Goal: Transaction & Acquisition: Register for event/course

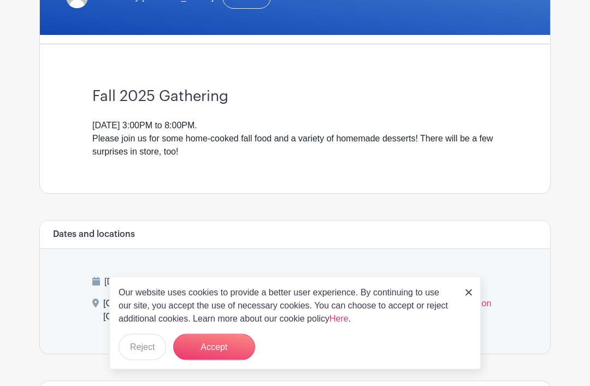
scroll to position [250, 0]
click at [213, 361] on button "Accept" at bounding box center [214, 347] width 82 height 26
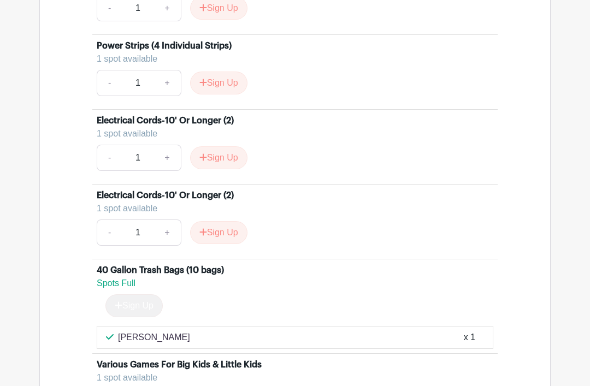
scroll to position [3838, 0]
click at [226, 231] on button "Sign Up" at bounding box center [218, 232] width 57 height 23
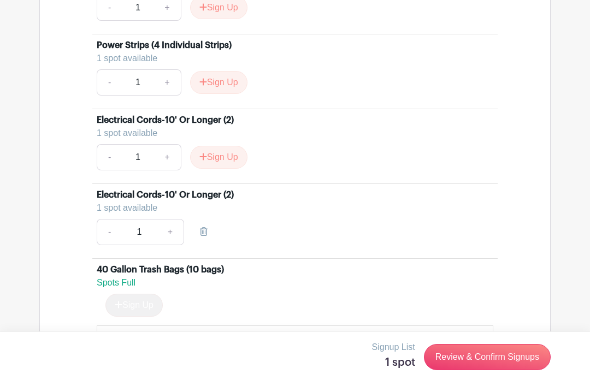
click at [140, 233] on input "1" at bounding box center [139, 232] width 36 height 26
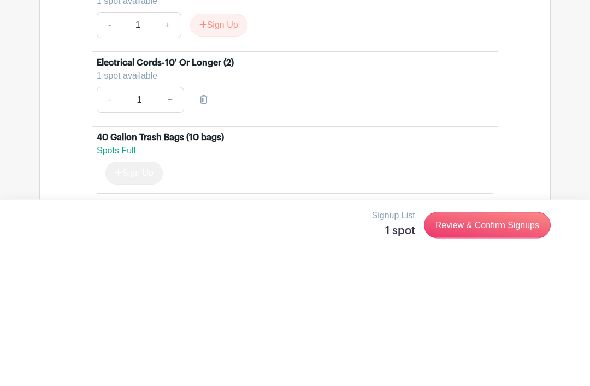
click at [209, 219] on link at bounding box center [204, 232] width 31 height 26
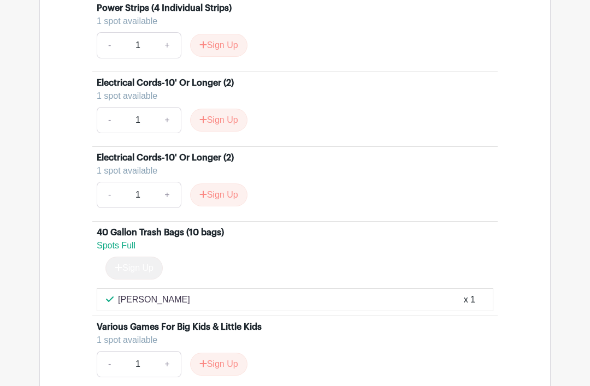
scroll to position [3871, 0]
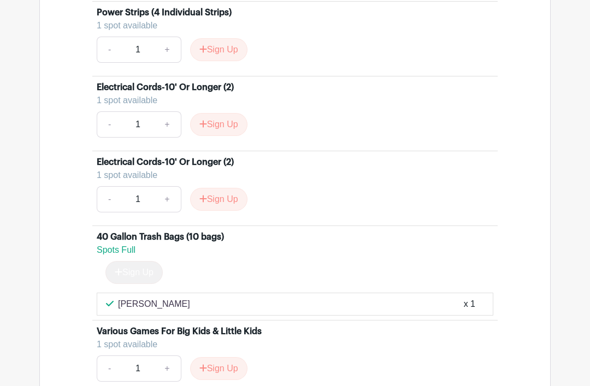
click at [227, 196] on button "Sign Up" at bounding box center [218, 199] width 57 height 23
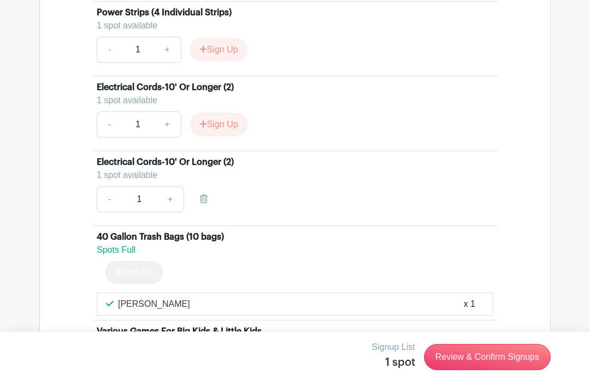
click at [485, 359] on link "Review & Confirm Signups" at bounding box center [487, 357] width 127 height 26
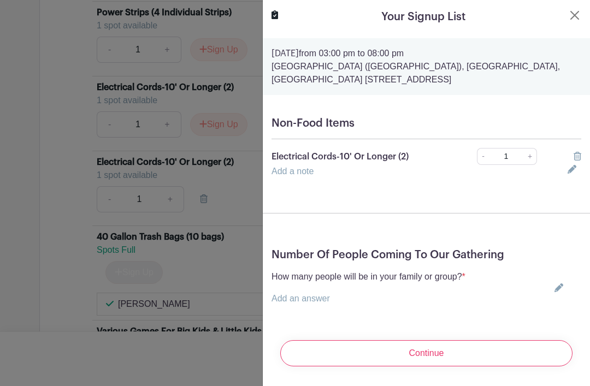
click at [317, 169] on div "Add a note" at bounding box center [413, 171] width 296 height 13
click at [296, 176] on link "Add a note" at bounding box center [293, 171] width 42 height 9
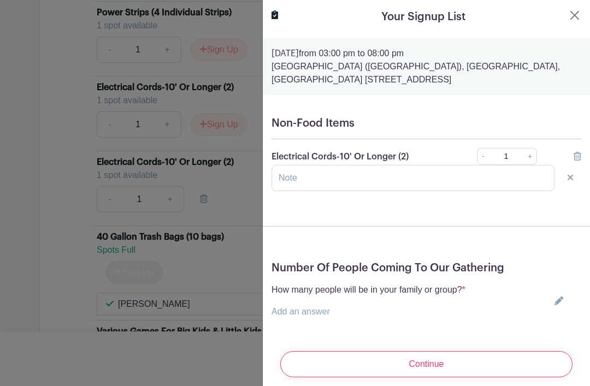
click at [319, 316] on link "Add an answer" at bounding box center [301, 311] width 58 height 9
click at [321, 321] on input "text" at bounding box center [369, 319] width 194 height 26
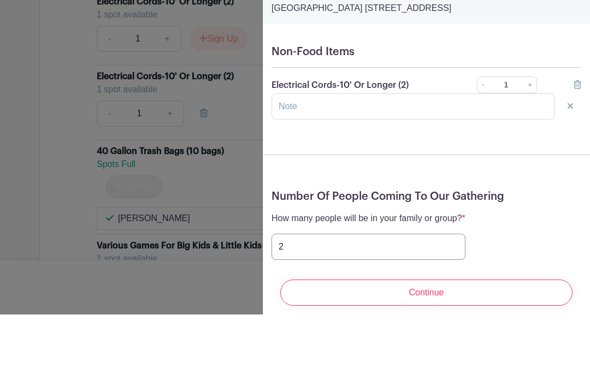
type input "2"
click at [299, 165] on input "text" at bounding box center [413, 178] width 283 height 26
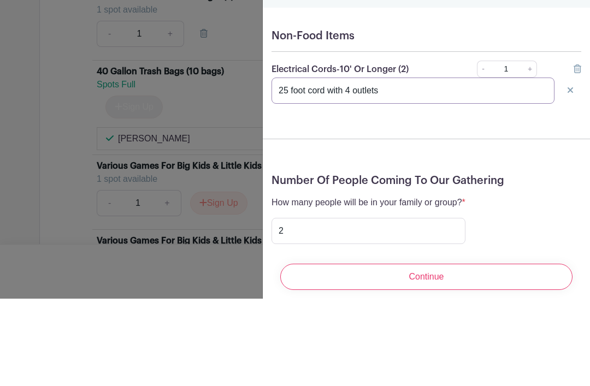
scroll to position [3959, 0]
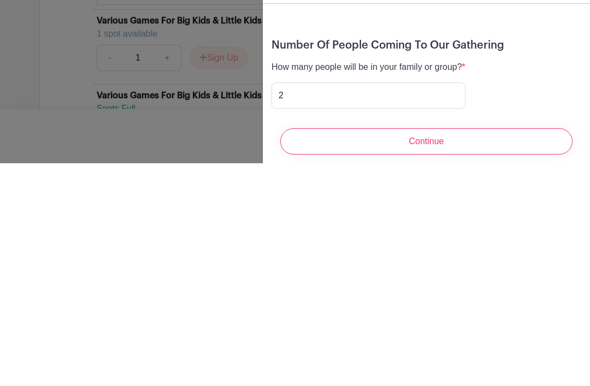
type input "25 foot cord with 4 outlets"
click at [434, 351] on input "Continue" at bounding box center [426, 364] width 292 height 26
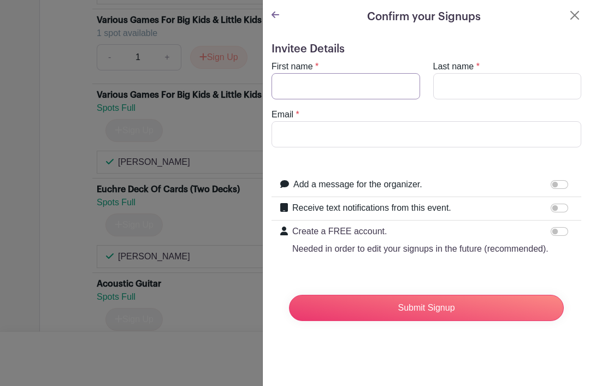
click at [318, 81] on input "First name" at bounding box center [346, 86] width 149 height 26
type input "Dick"
click at [471, 81] on input "Last name" at bounding box center [507, 86] width 149 height 26
type input "[PERSON_NAME]"
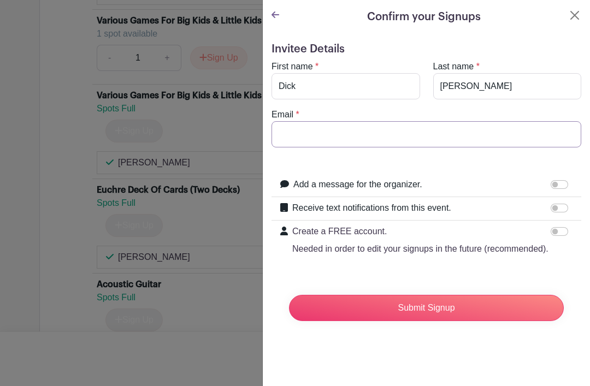
click at [314, 126] on input "Email" at bounding box center [427, 134] width 310 height 26
type input "[EMAIL_ADDRESS][DOMAIN_NAME]"
click at [426, 308] on input "Submit Signup" at bounding box center [426, 308] width 275 height 26
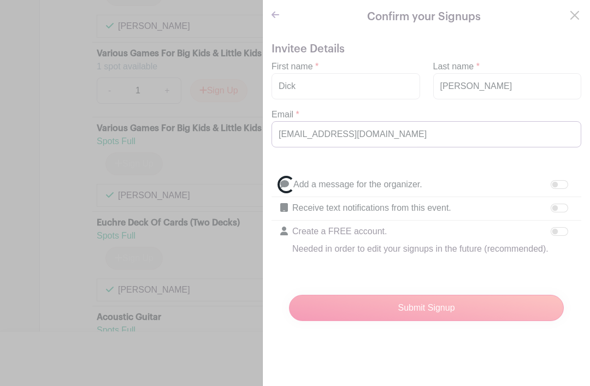
scroll to position [4182, 0]
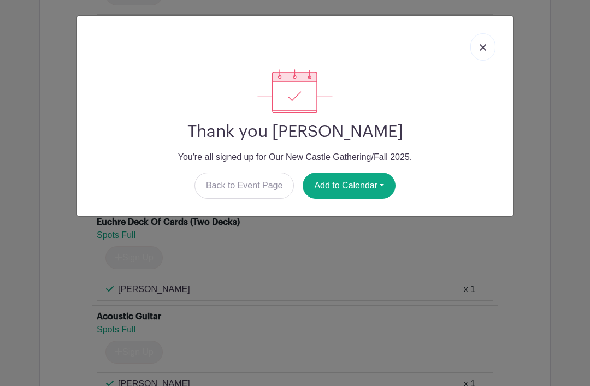
click at [259, 183] on link "Back to Event Page" at bounding box center [245, 186] width 100 height 26
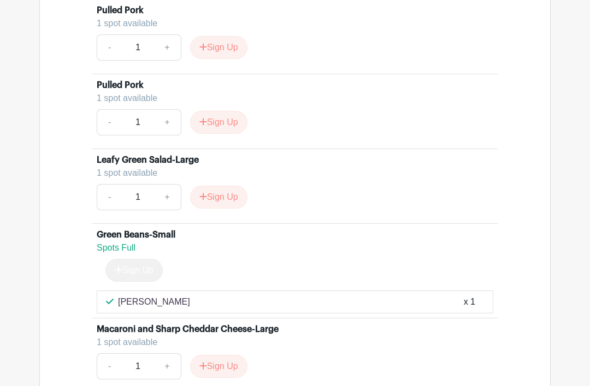
scroll to position [2496, 0]
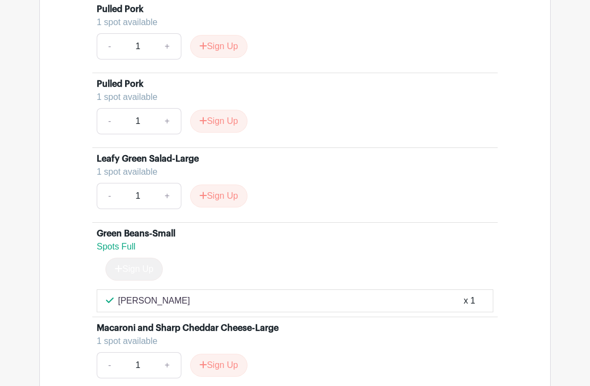
click at [225, 196] on button "Sign Up" at bounding box center [218, 196] width 57 height 23
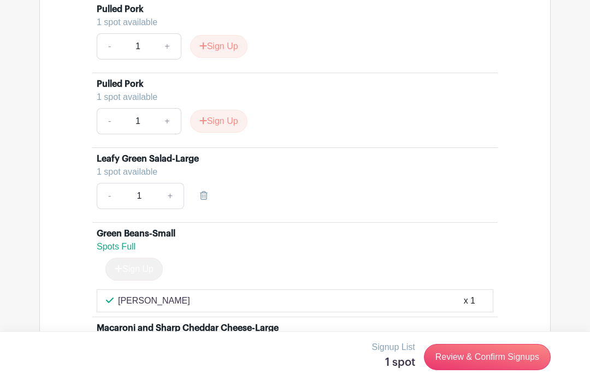
click at [486, 371] on link "Review & Confirm Signups" at bounding box center [487, 357] width 127 height 26
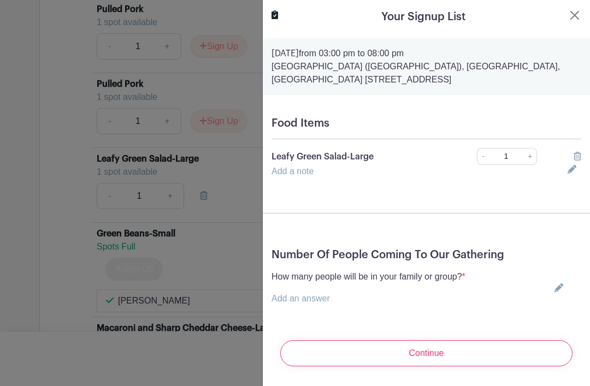
click at [511, 157] on input "1" at bounding box center [507, 156] width 36 height 17
type input "1"
click at [424, 169] on div "Add a note" at bounding box center [413, 171] width 296 height 13
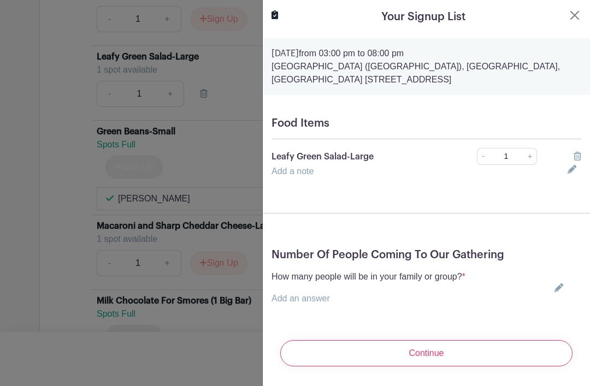
scroll to position [2599, 0]
click at [426, 355] on input "Continue" at bounding box center [426, 353] width 292 height 26
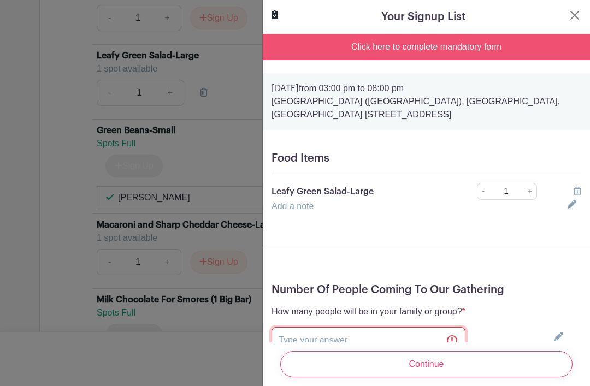
click at [340, 340] on input "text" at bounding box center [369, 340] width 194 height 26
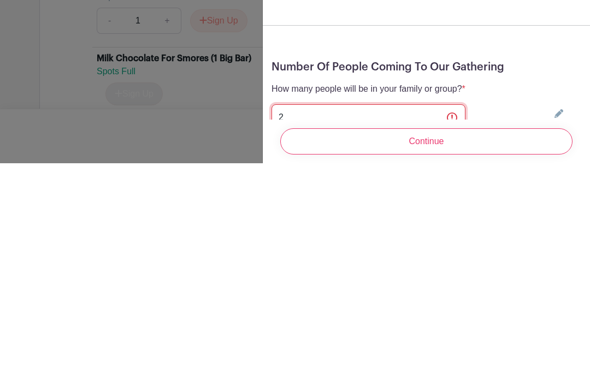
type input "2"
click at [444, 351] on input "Continue" at bounding box center [426, 364] width 292 height 26
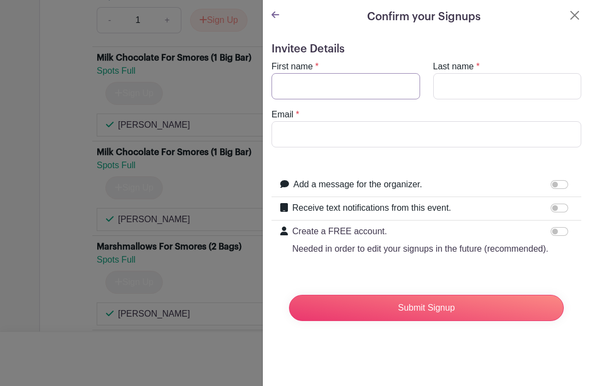
click at [298, 79] on input "First name" at bounding box center [346, 86] width 149 height 26
type input "[PERSON_NAME]"
click at [468, 84] on input "Last name" at bounding box center [507, 86] width 149 height 26
type input "[PERSON_NAME]"
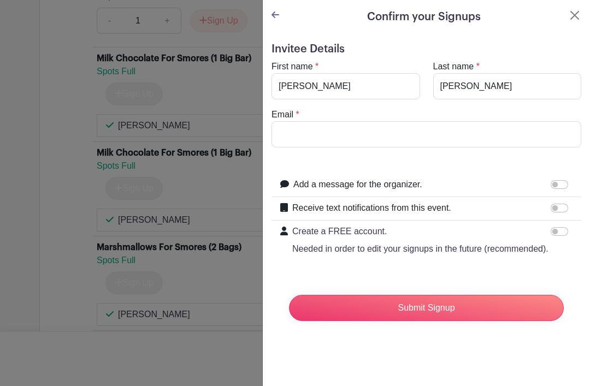
click at [293, 135] on input "Email" at bounding box center [427, 134] width 310 height 26
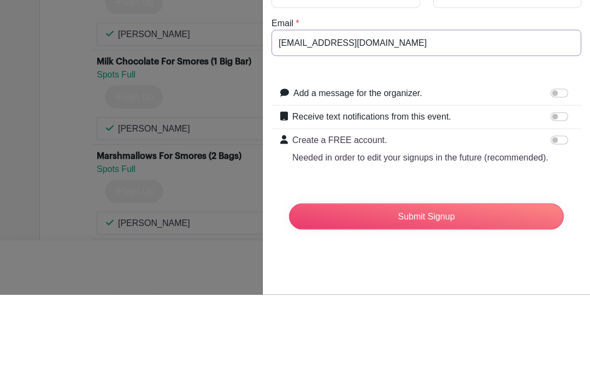
type input "[EMAIL_ADDRESS][DOMAIN_NAME]"
click at [426, 295] on input "Submit Signup" at bounding box center [426, 308] width 275 height 26
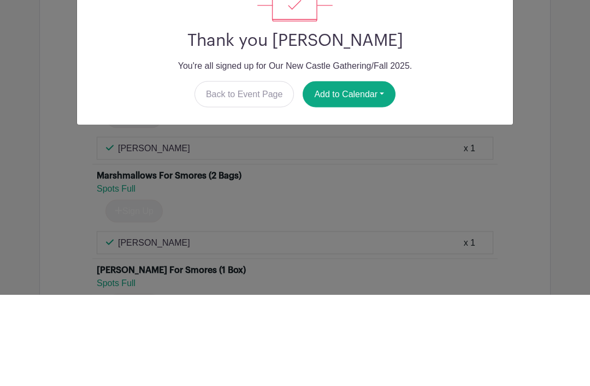
scroll to position [2933, 0]
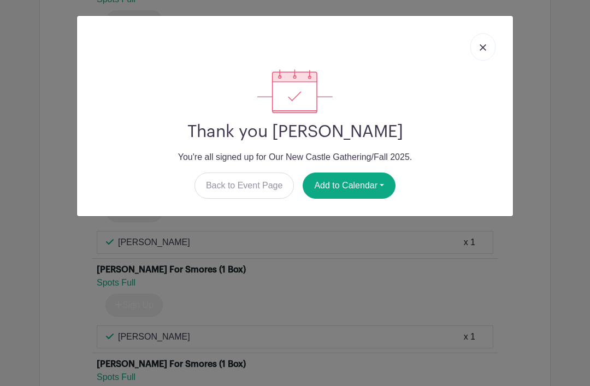
click at [263, 189] on link "Back to Event Page" at bounding box center [245, 186] width 100 height 26
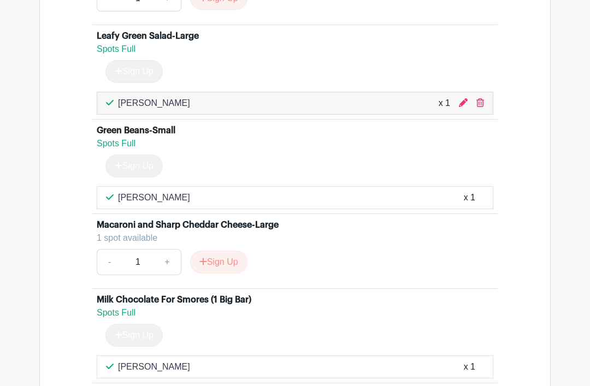
scroll to position [2640, 0]
